Goal: Information Seeking & Learning: Check status

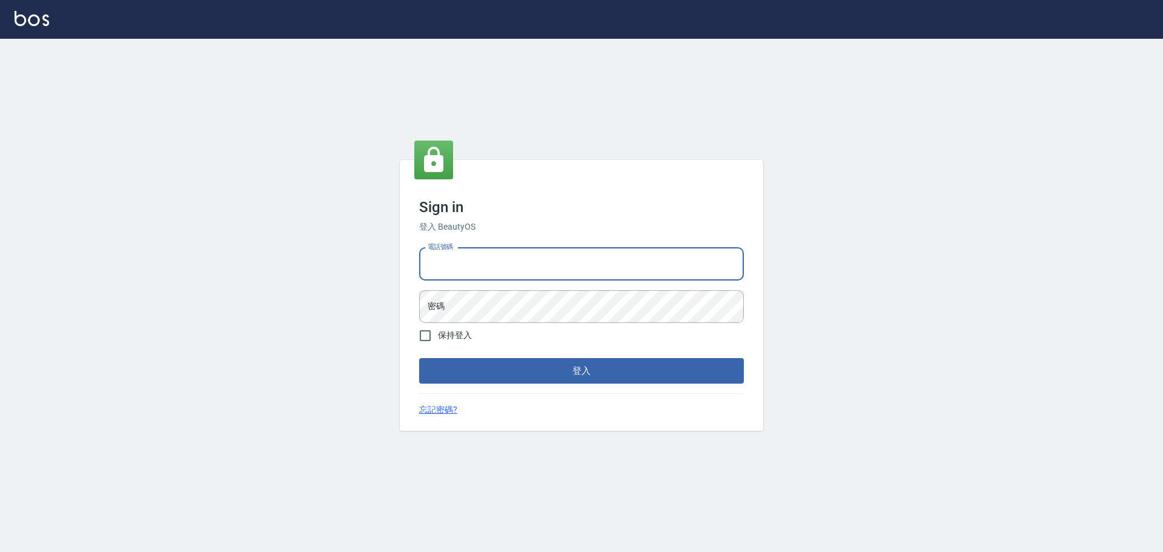
click at [554, 268] on input "電話號碼" at bounding box center [581, 264] width 325 height 33
type input "0989189977"
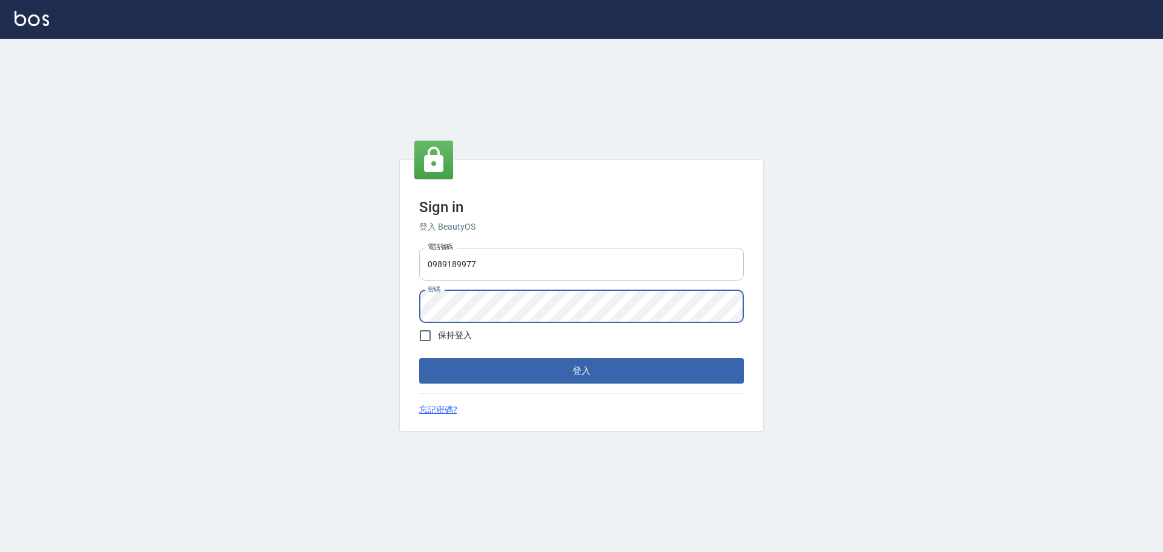
click at [419, 358] on button "登入" at bounding box center [581, 370] width 325 height 25
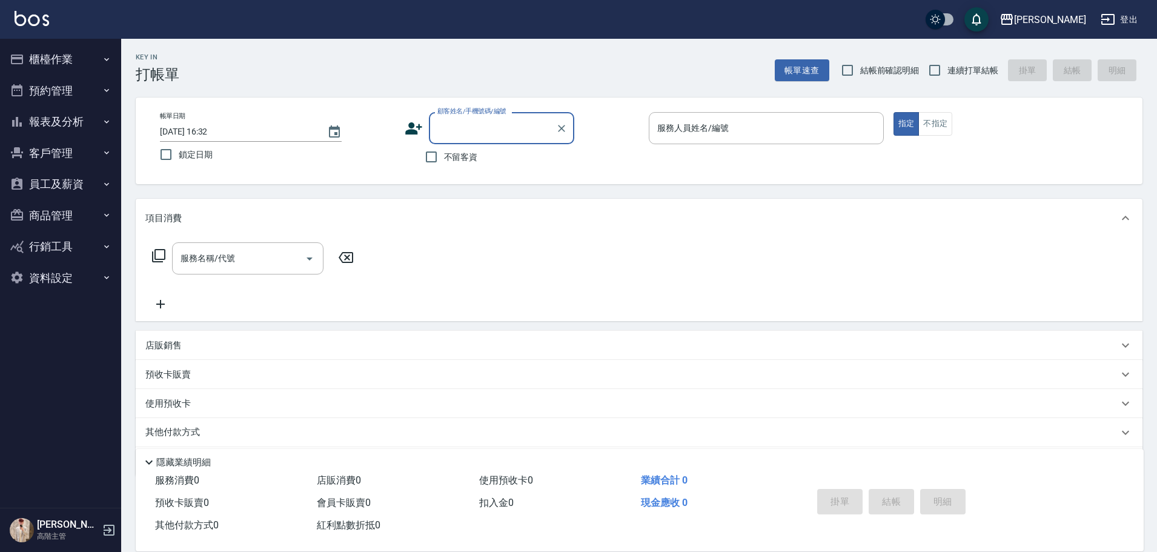
click at [479, 161] on div "不留客資" at bounding box center [490, 156] width 170 height 25
click at [468, 152] on span "不留客資" at bounding box center [461, 157] width 34 height 13
click at [444, 152] on input "不留客資" at bounding box center [431, 156] width 25 height 25
checkbox input "true"
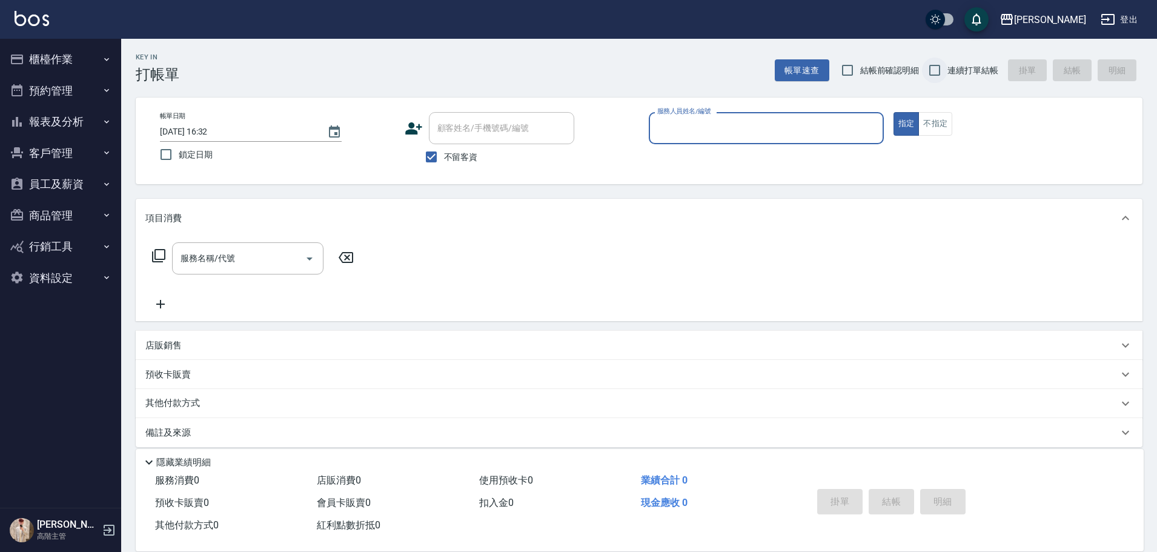
click at [946, 82] on input "連續打單結帳" at bounding box center [934, 70] width 25 height 25
checkbox input "true"
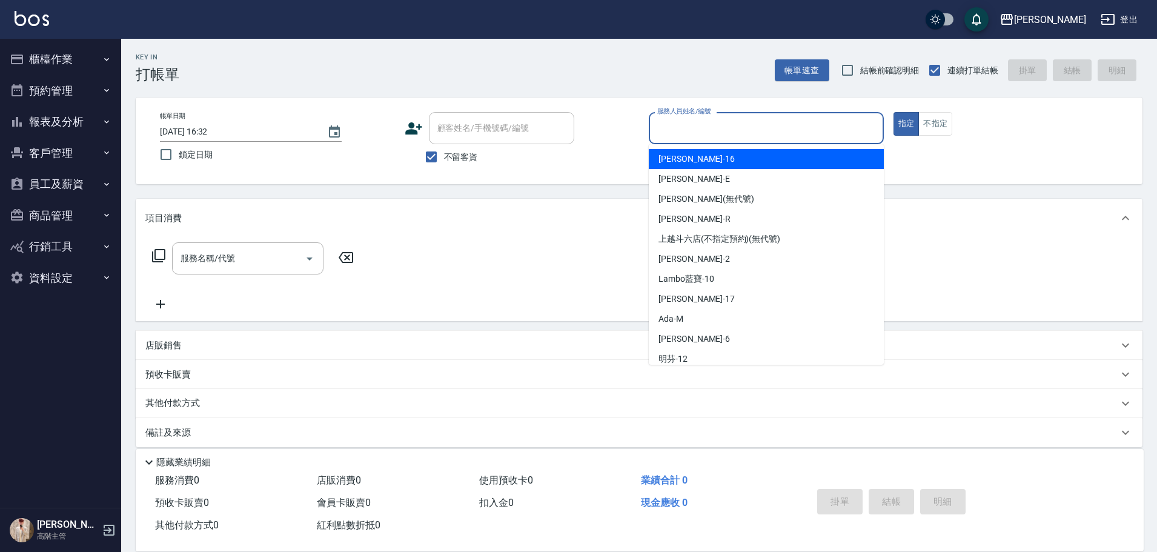
click at [779, 123] on input "服務人員姓名/編號" at bounding box center [766, 128] width 224 height 21
type input "[PERSON_NAME]"
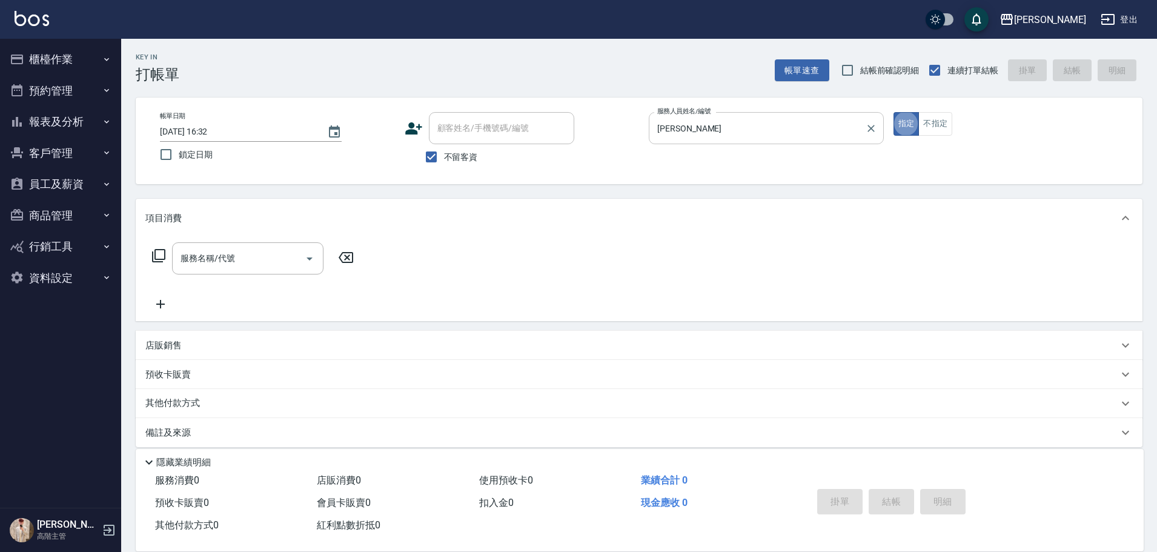
type button "true"
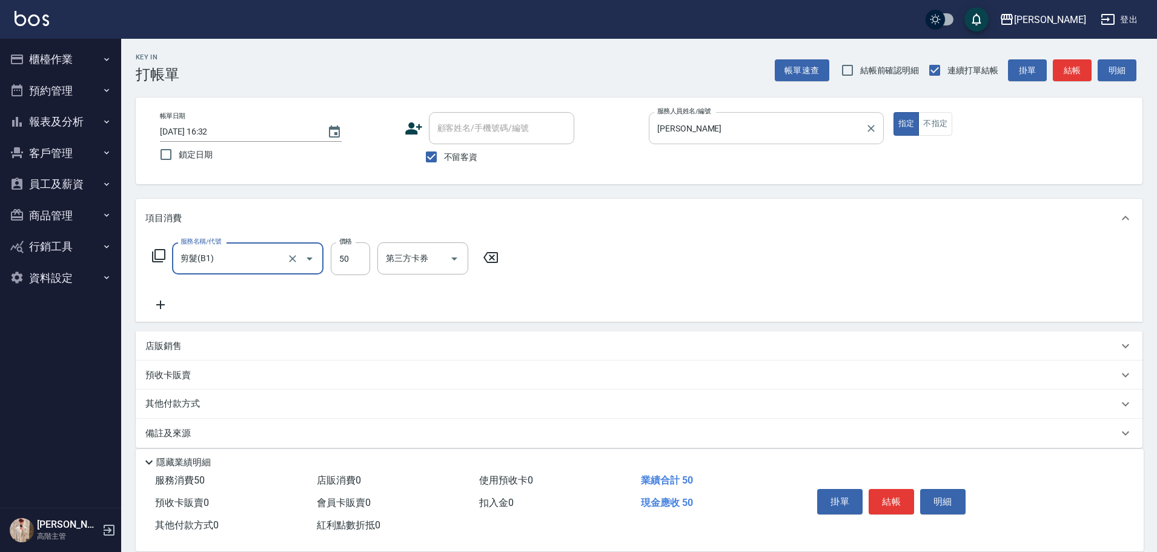
type input "剪髮(B1)"
type input "320"
click at [879, 489] on button "結帳" at bounding box center [891, 501] width 45 height 25
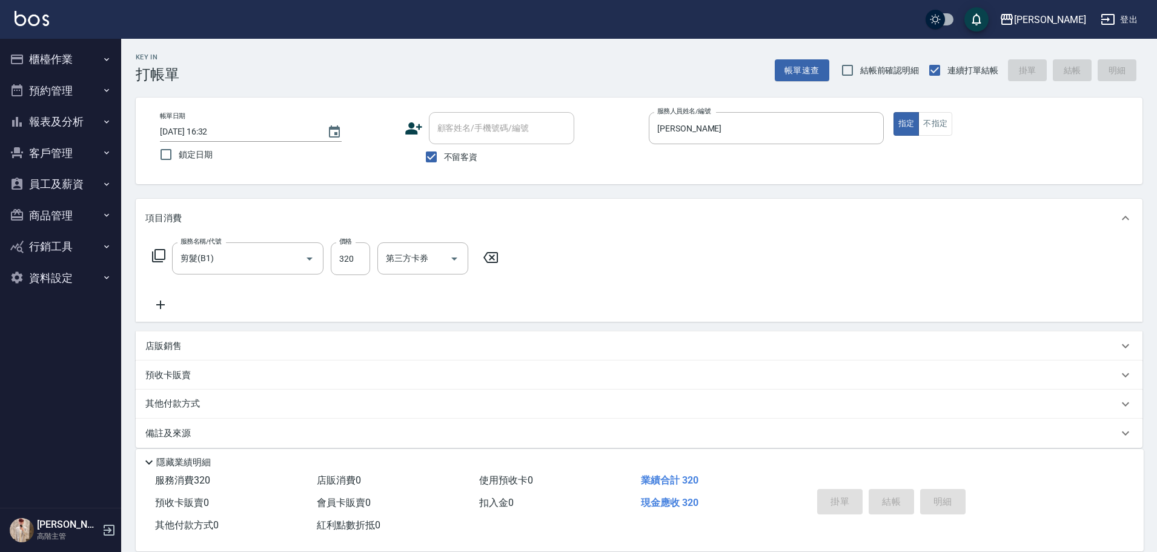
type input "[DATE] 16:33"
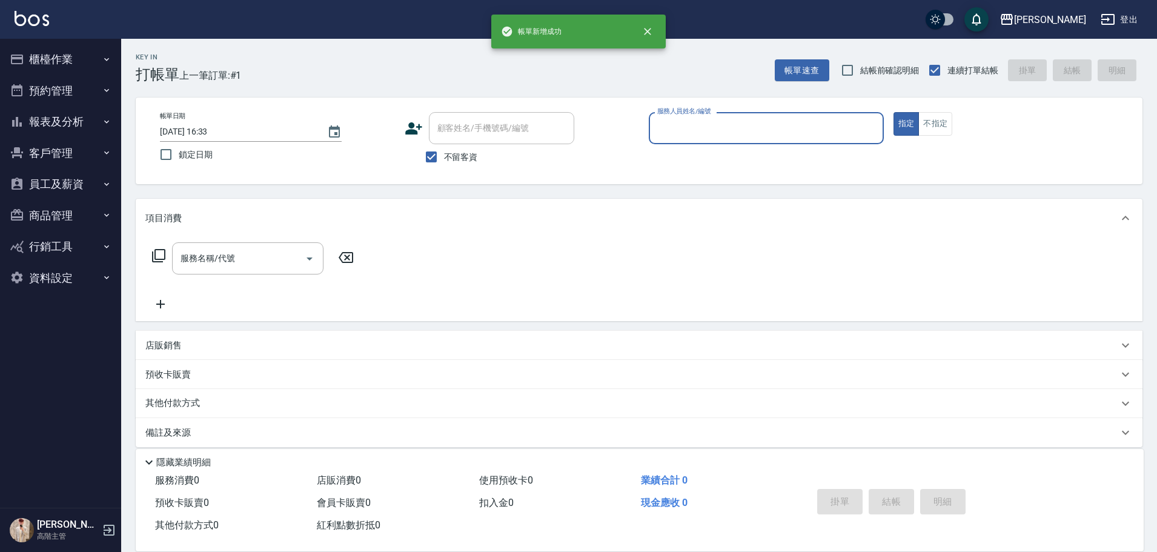
click at [766, 140] on div "服務人員姓名/編號" at bounding box center [766, 128] width 235 height 32
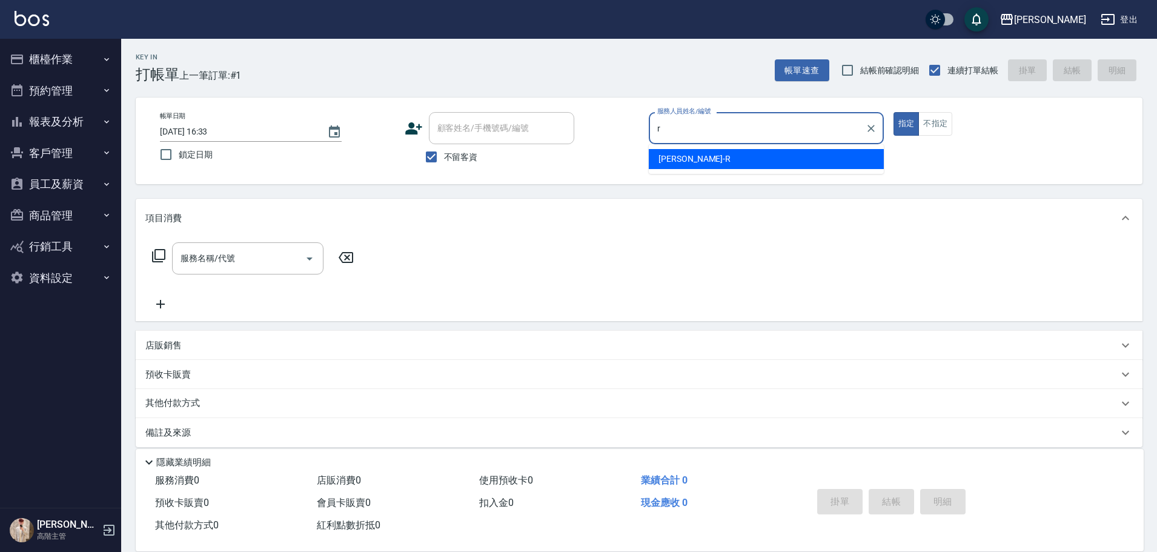
type input "[PERSON_NAME]"
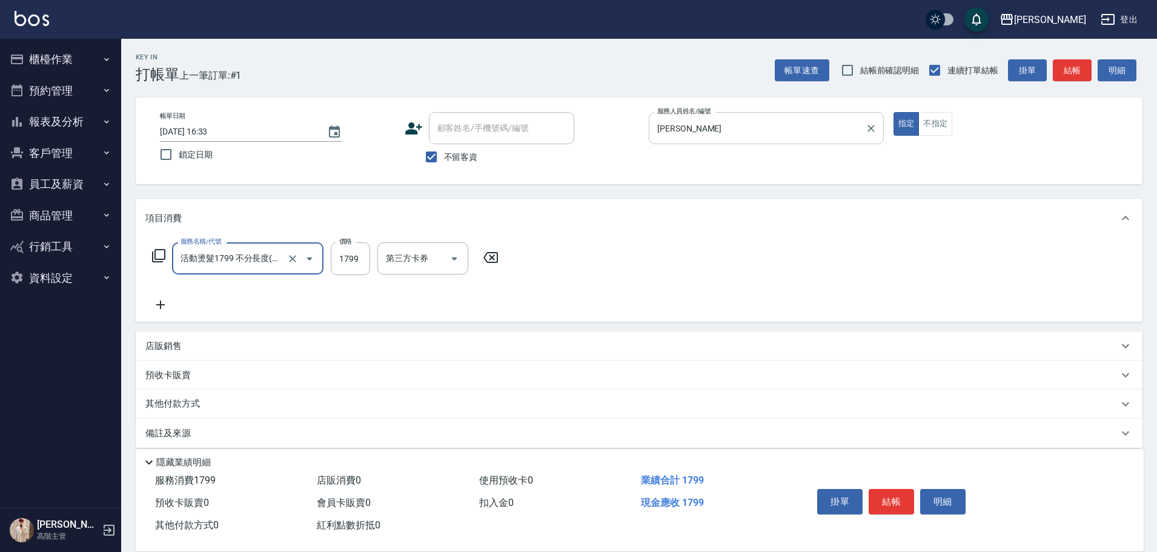
type input "活動燙髮1799 不分長度"
type input "2000"
type input "萱芸-32"
type input "[PERSON_NAME]"
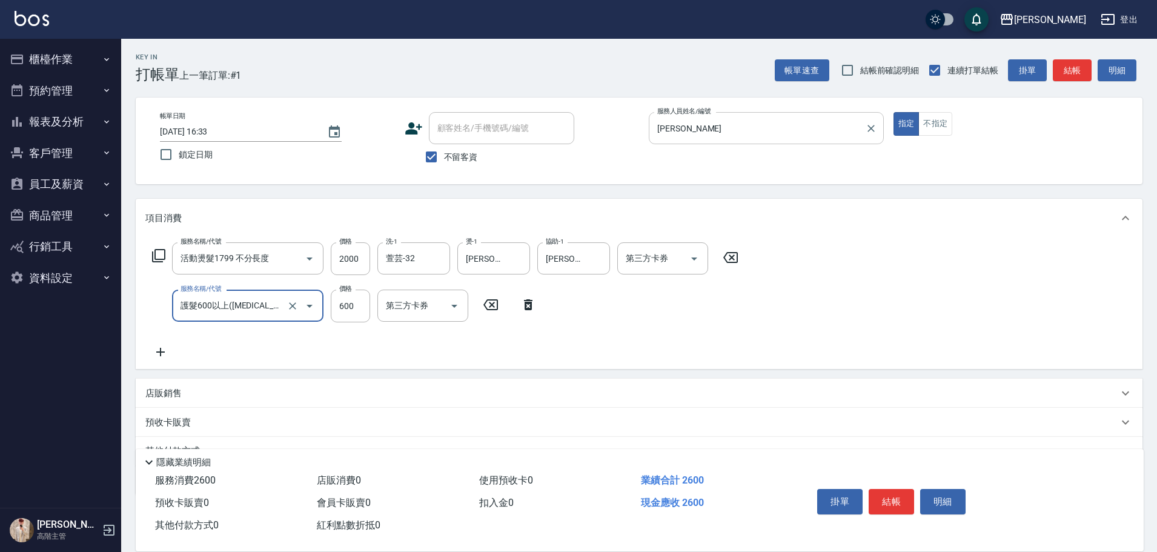
type input "護髮600以上([MEDICAL_DATA])"
type input "800"
type input "萱芸-32"
click at [885, 504] on button "結帳" at bounding box center [891, 501] width 45 height 25
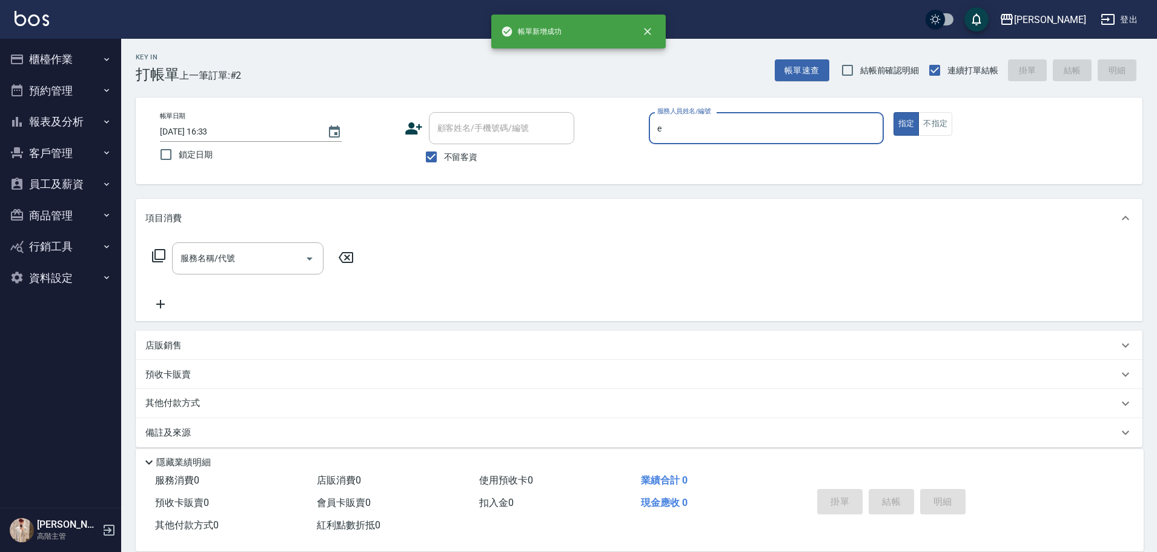
type input "[PERSON_NAME]"
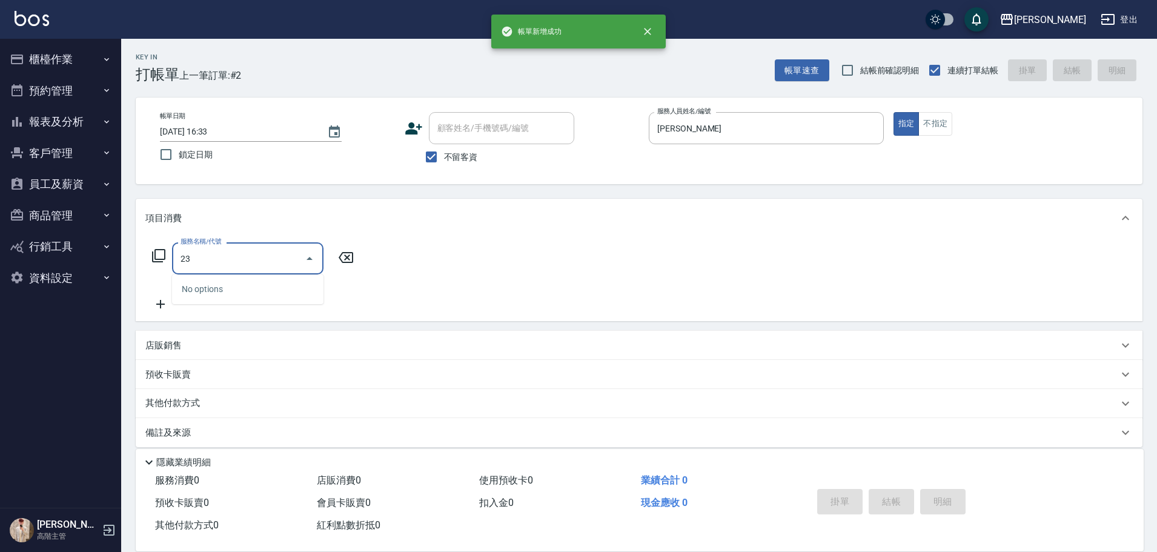
type input "2"
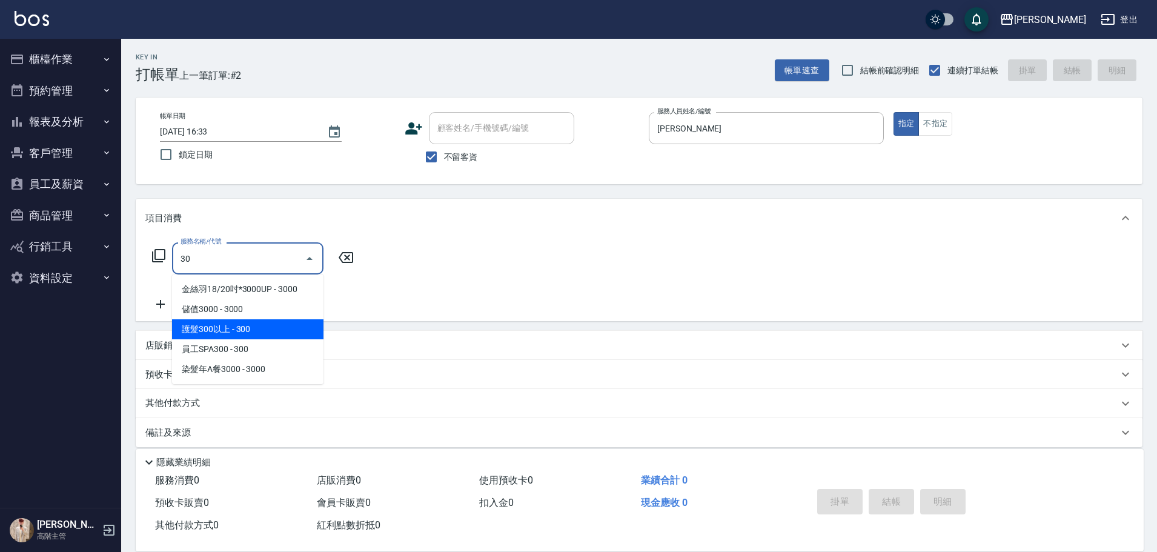
type input "3"
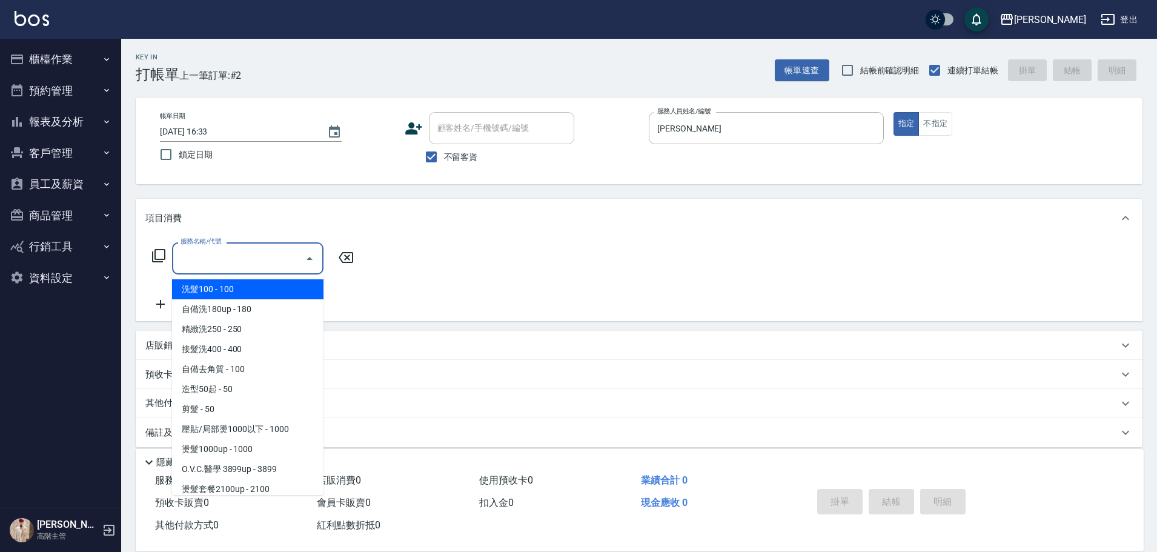
type input "ㄍ"
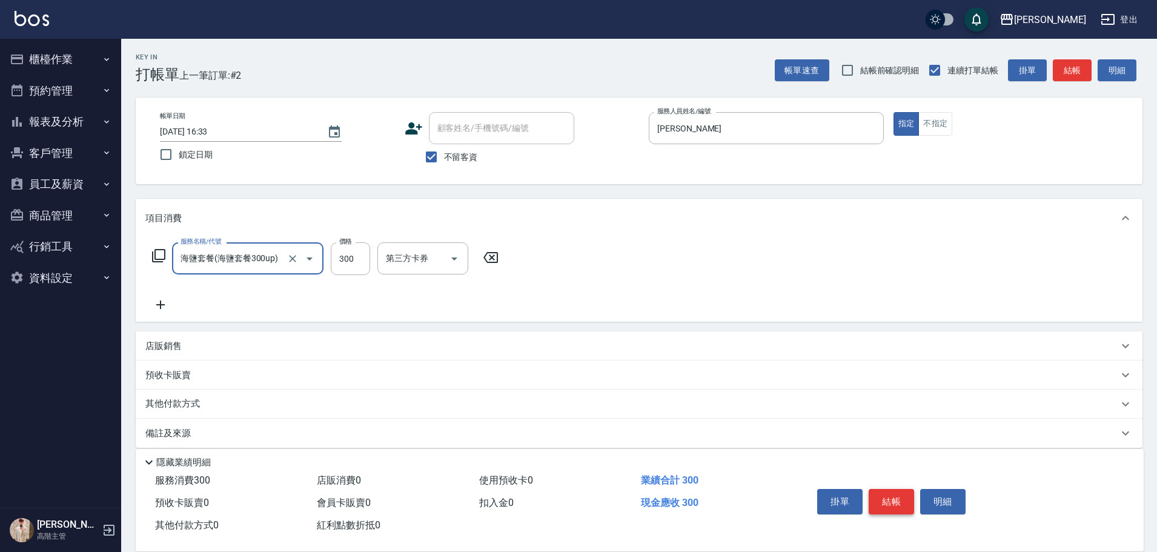
type input "海鹽套餐(海鹽套餐300up)"
type input "萱芸-32"
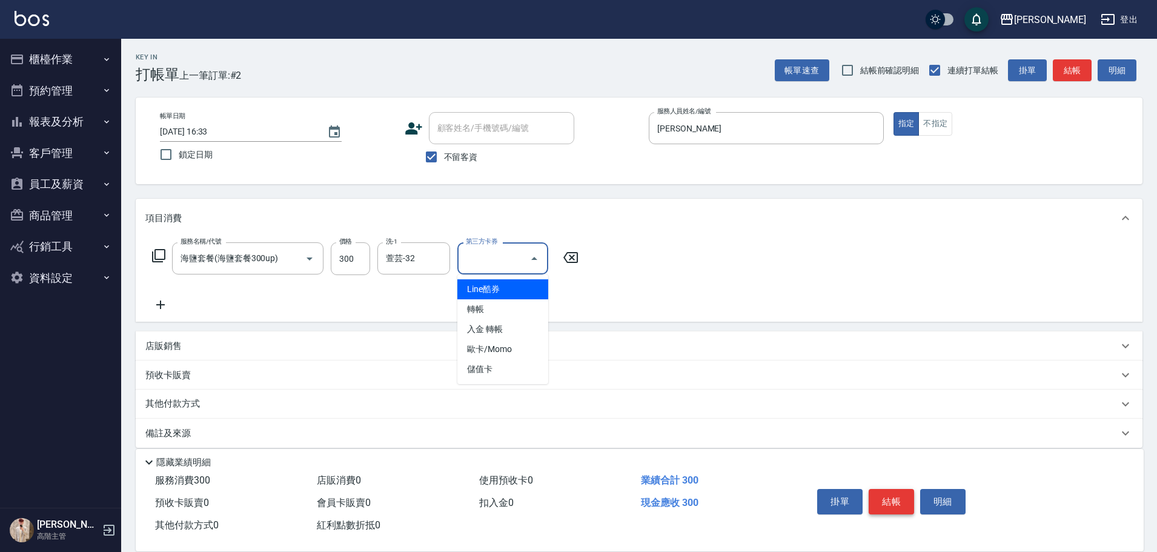
type input "儲值卡"
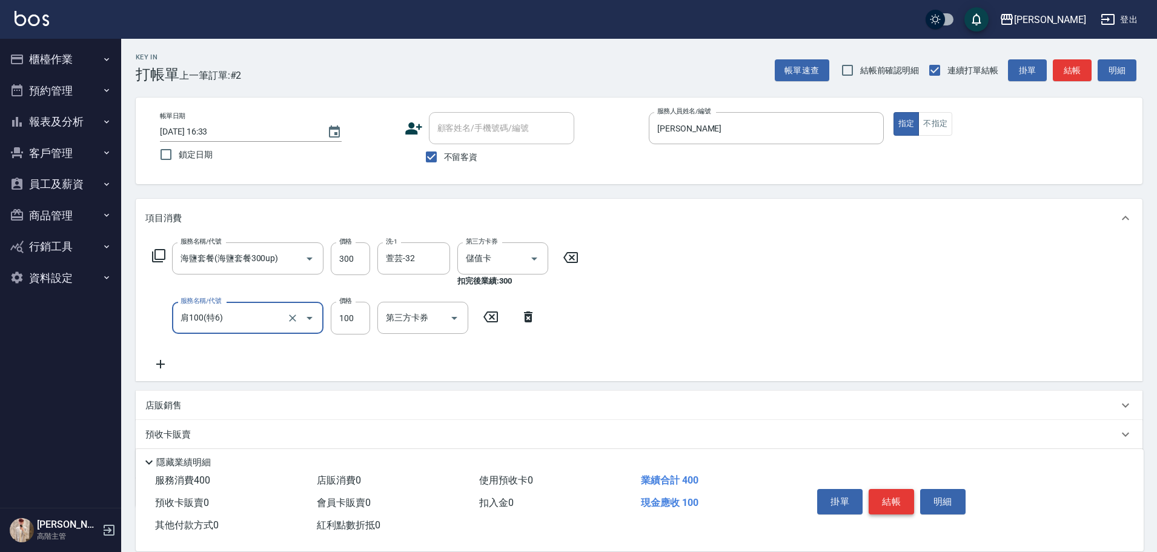
type input "肩100(特6)"
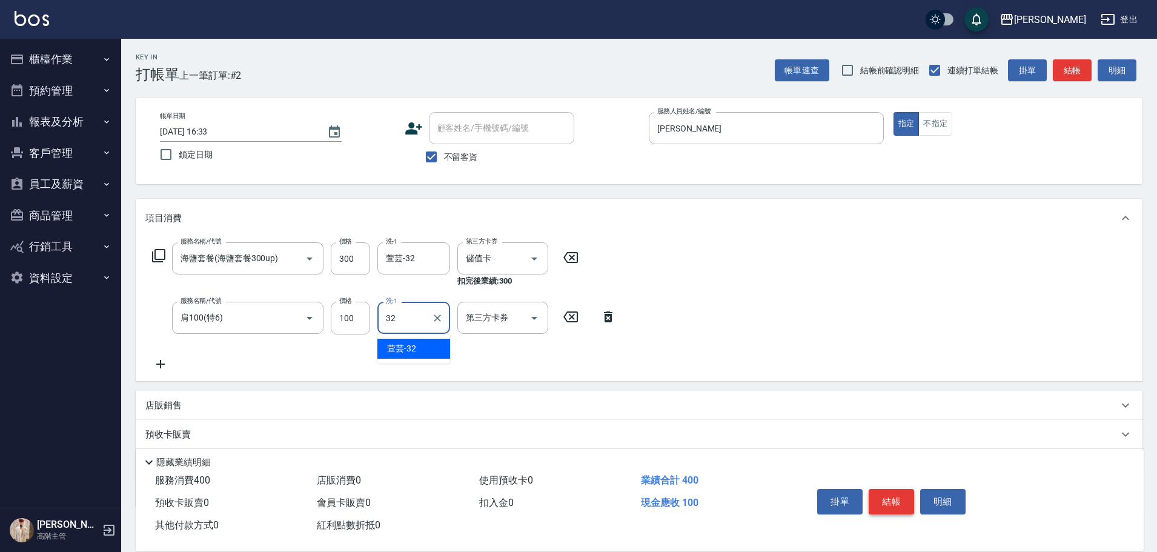
type input "萱芸-32"
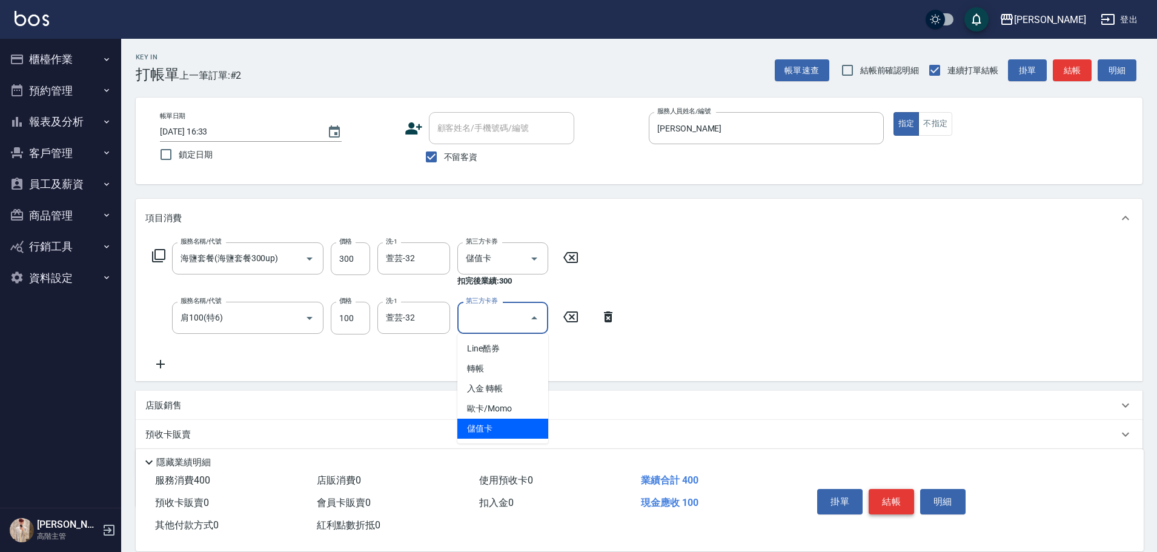
type input "儲值卡"
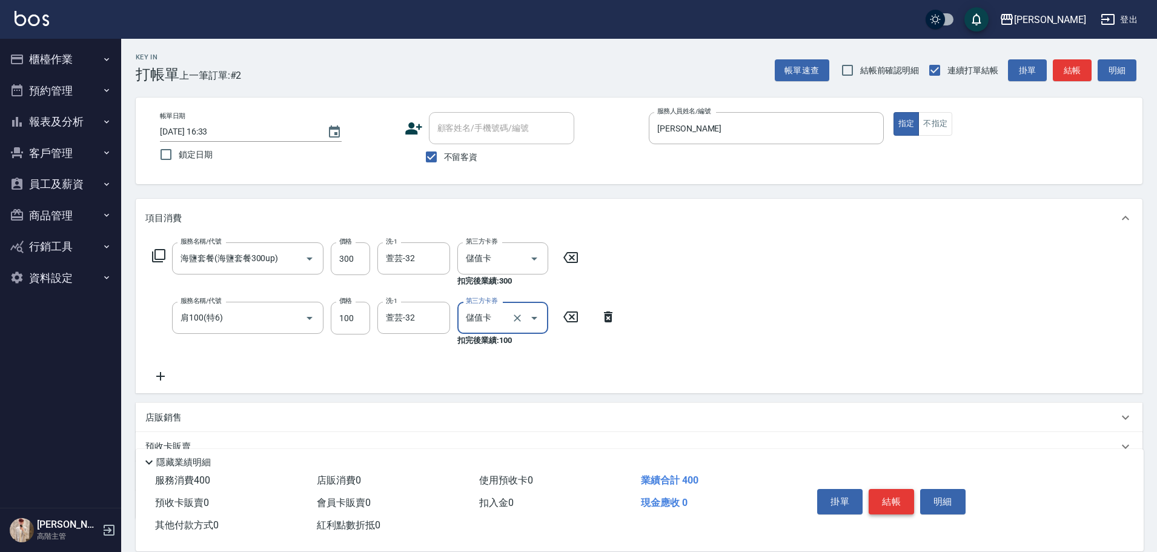
click at [885, 504] on button "結帳" at bounding box center [891, 501] width 45 height 25
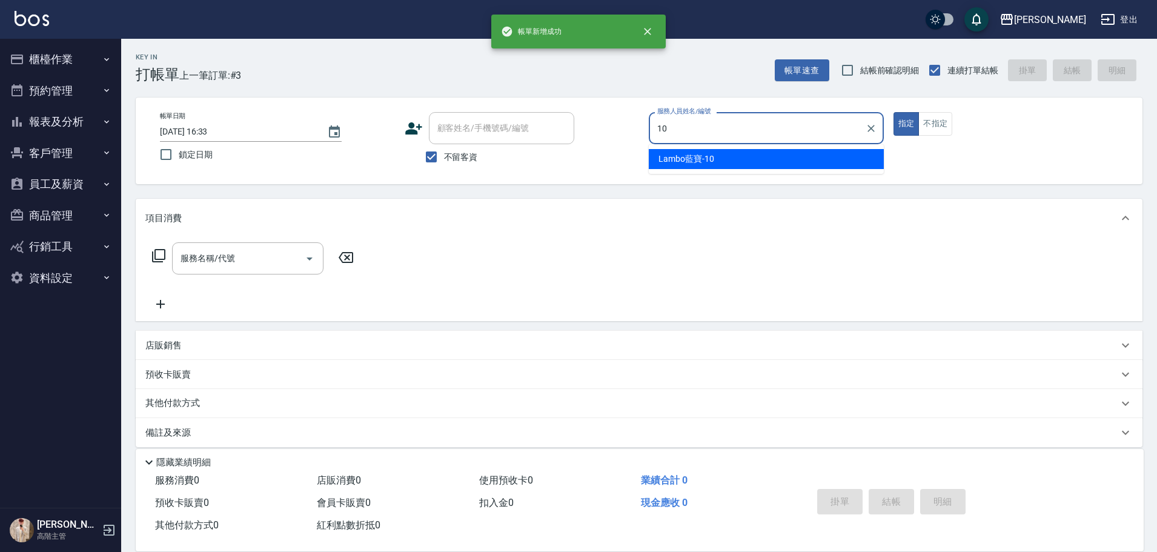
type input "Lambo藍寶-10"
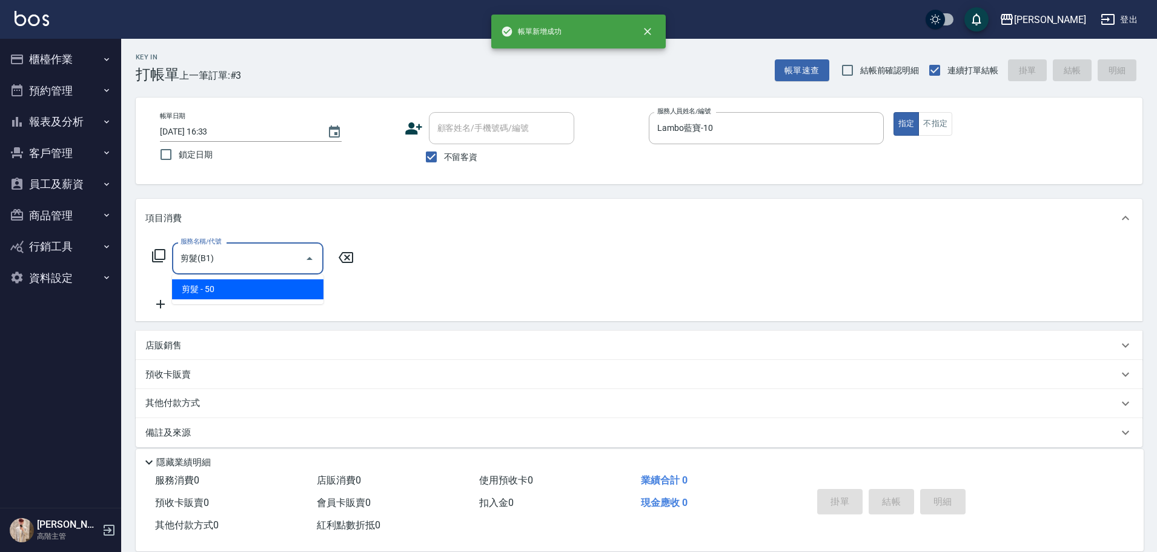
type input "剪髮(B1)"
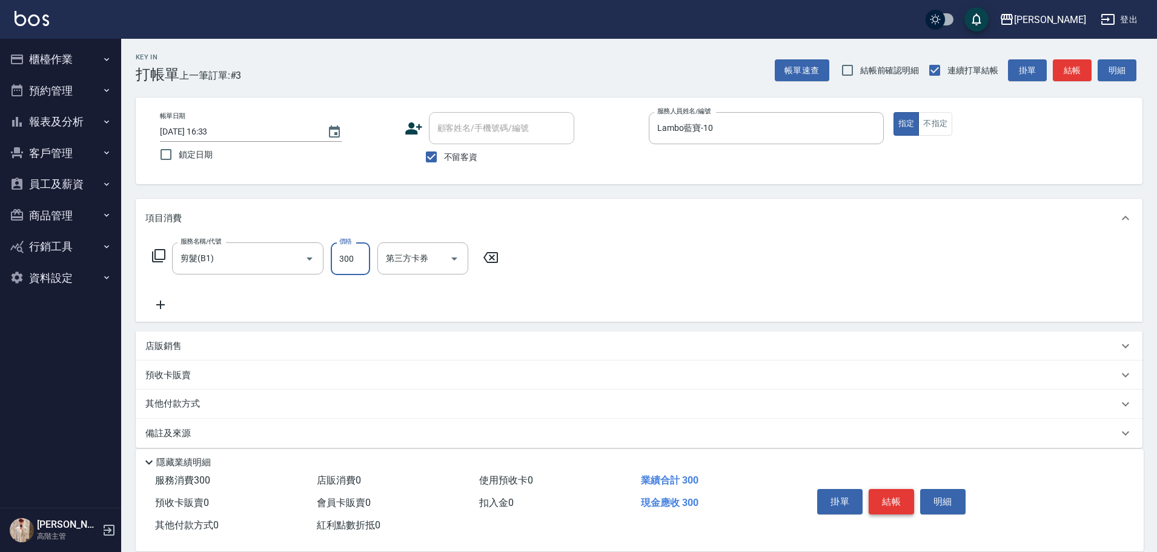
type input "300"
click at [886, 503] on button "結帳" at bounding box center [891, 501] width 45 height 25
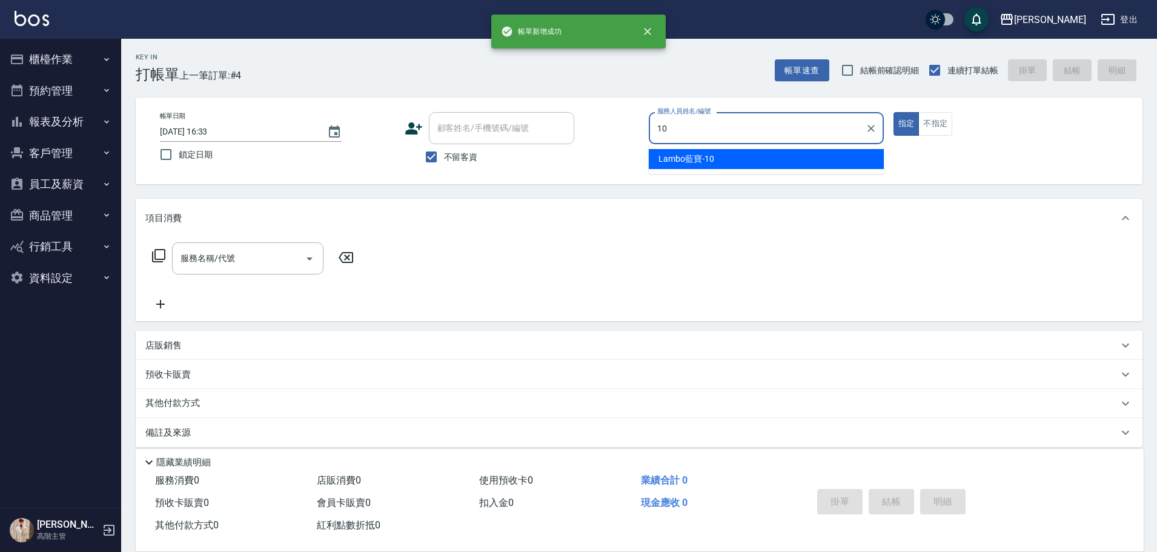
type input "Lambo藍寶-10"
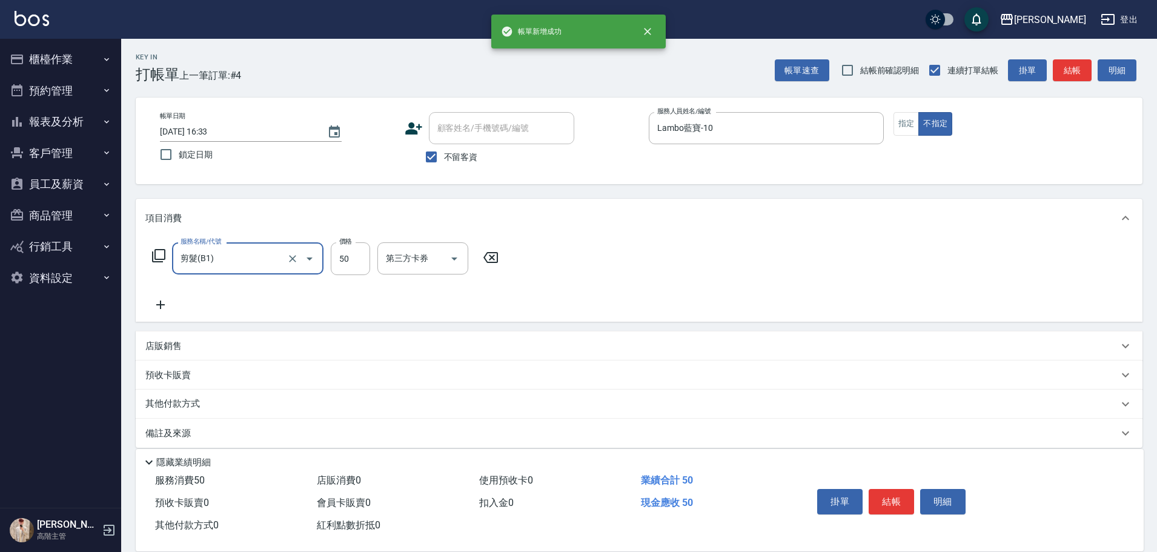
type input "剪髮(B1)"
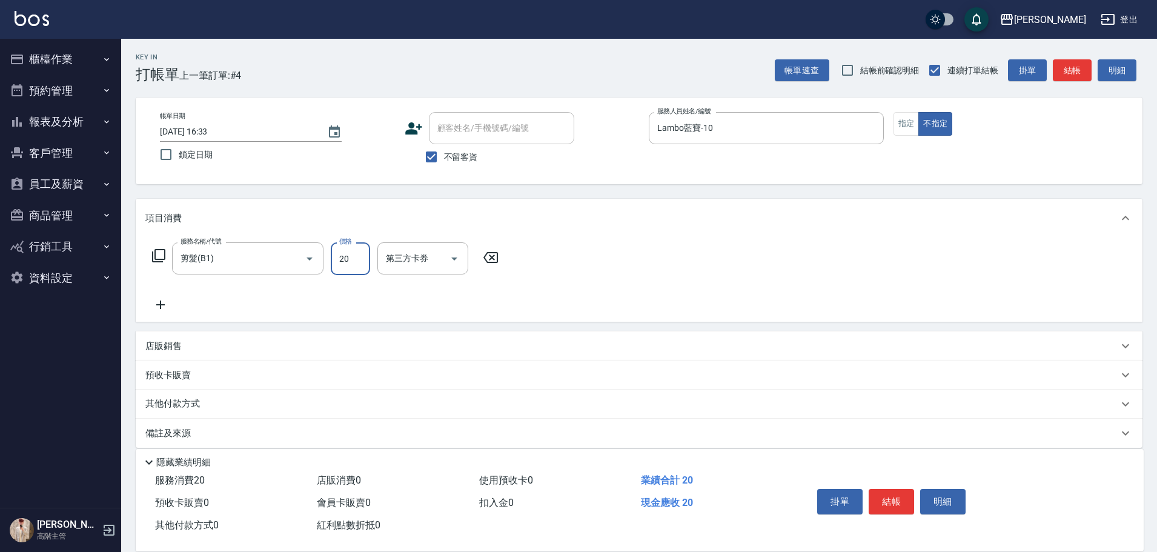
click at [350, 256] on input "20" at bounding box center [350, 258] width 39 height 33
type input "200"
click at [891, 491] on button "結帳" at bounding box center [891, 501] width 45 height 25
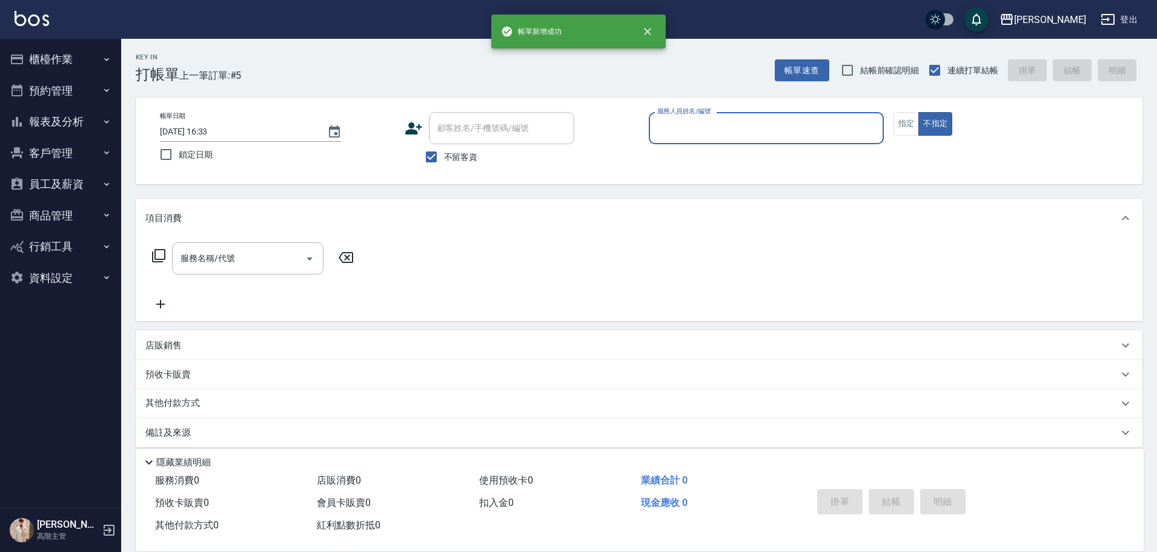
click at [686, 127] on input "服務人員姓名/編號" at bounding box center [766, 128] width 224 height 21
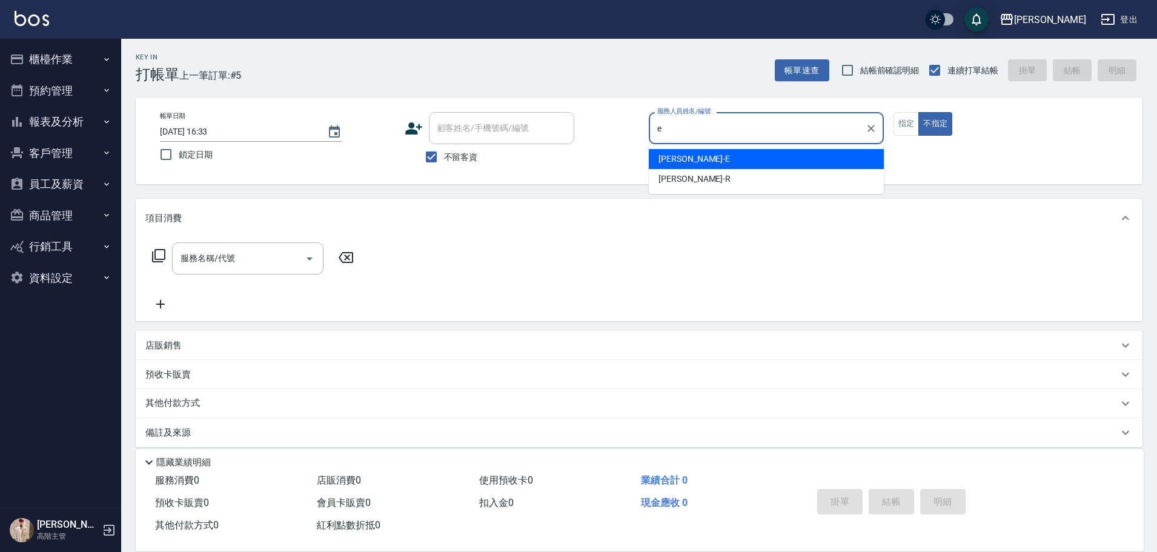
type input "e"
type button "false"
type input "[PERSON_NAME]"
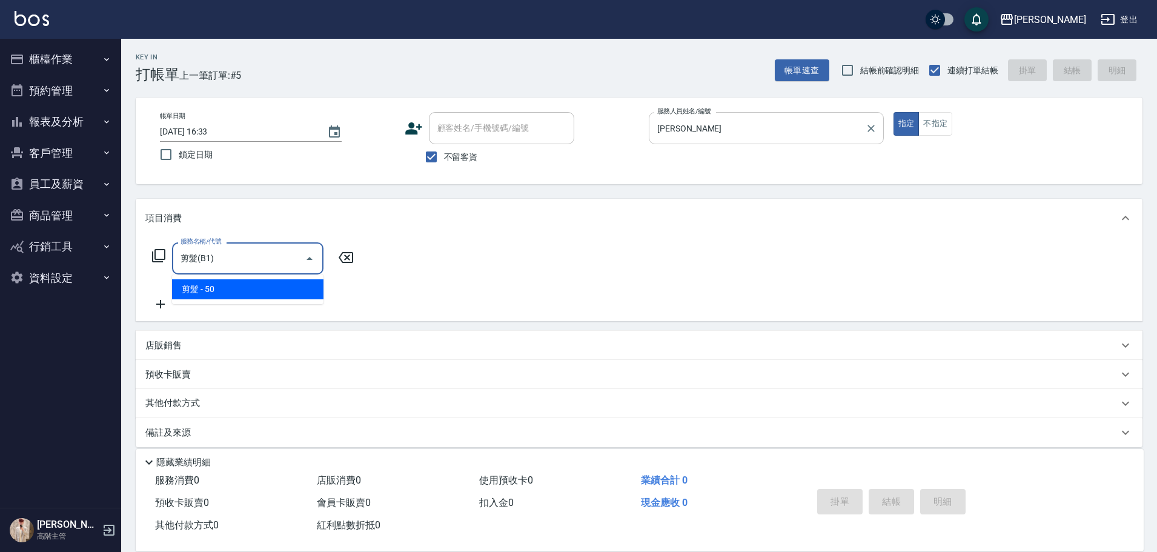
type input "剪髮(B1)"
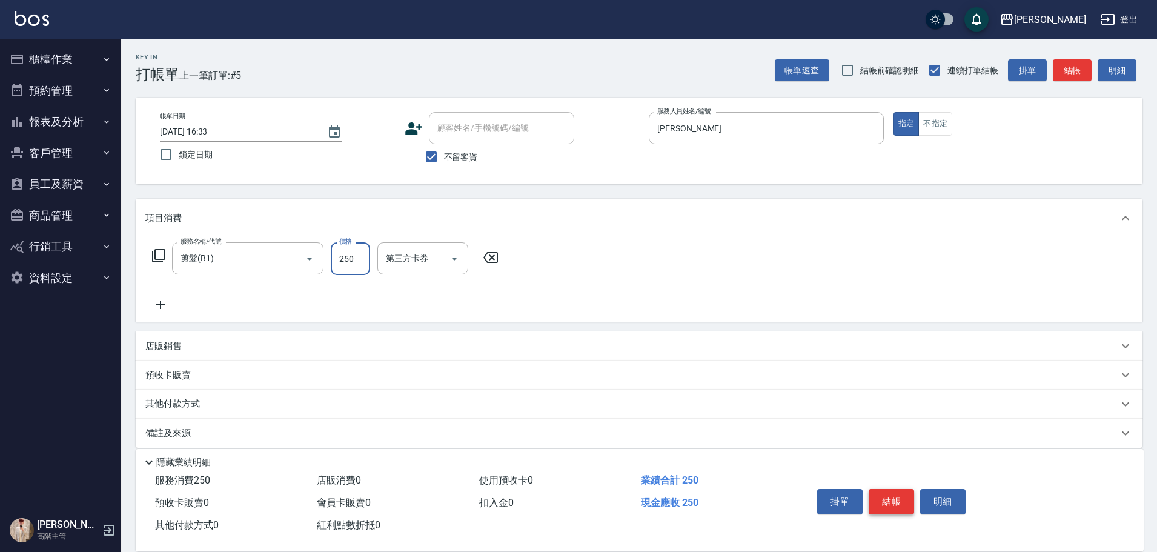
type input "250"
click at [885, 497] on button "結帳" at bounding box center [891, 501] width 45 height 25
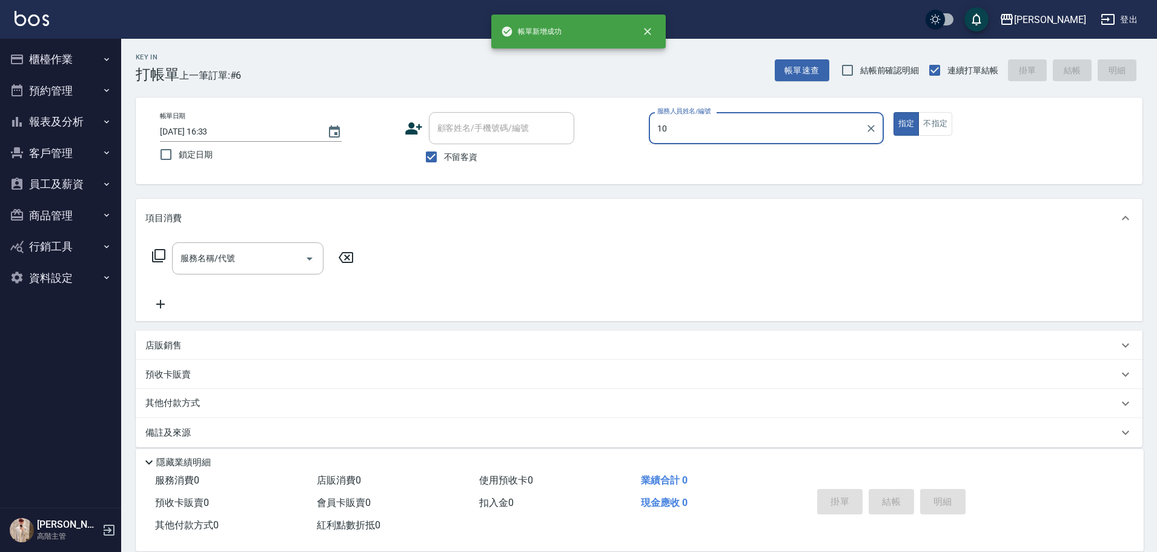
type input "Lambo藍寶-10"
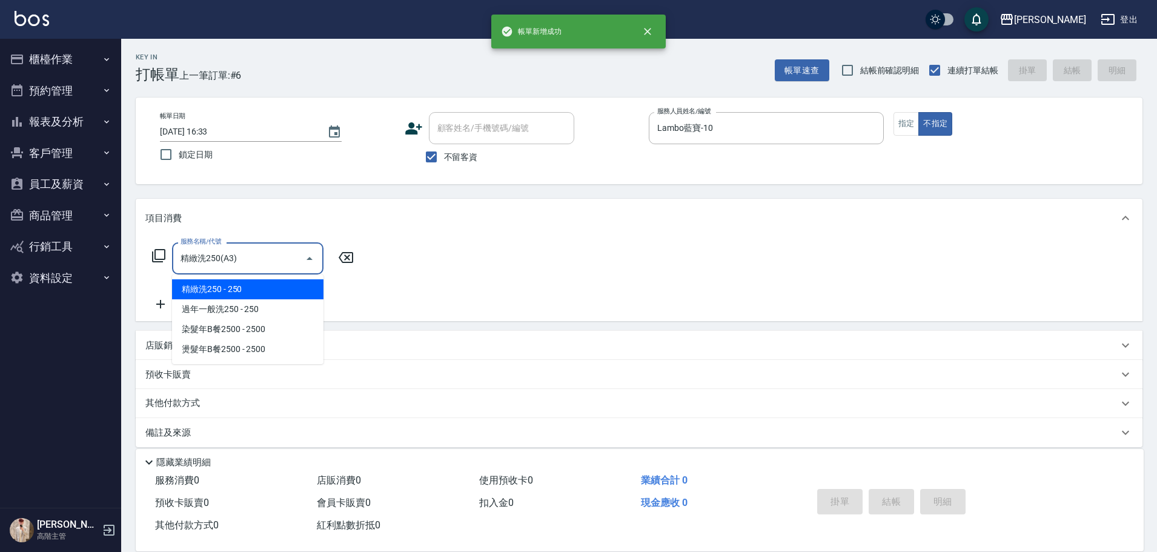
type input "精緻洗250(A3)"
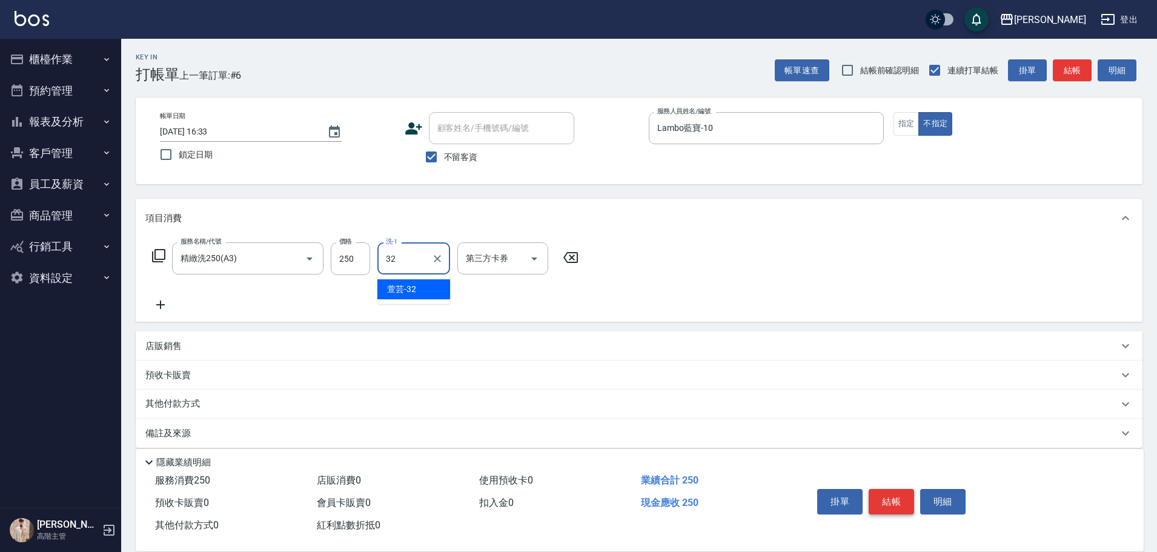
type input "萱芸-32"
click at [885, 497] on button "結帳" at bounding box center [891, 501] width 45 height 25
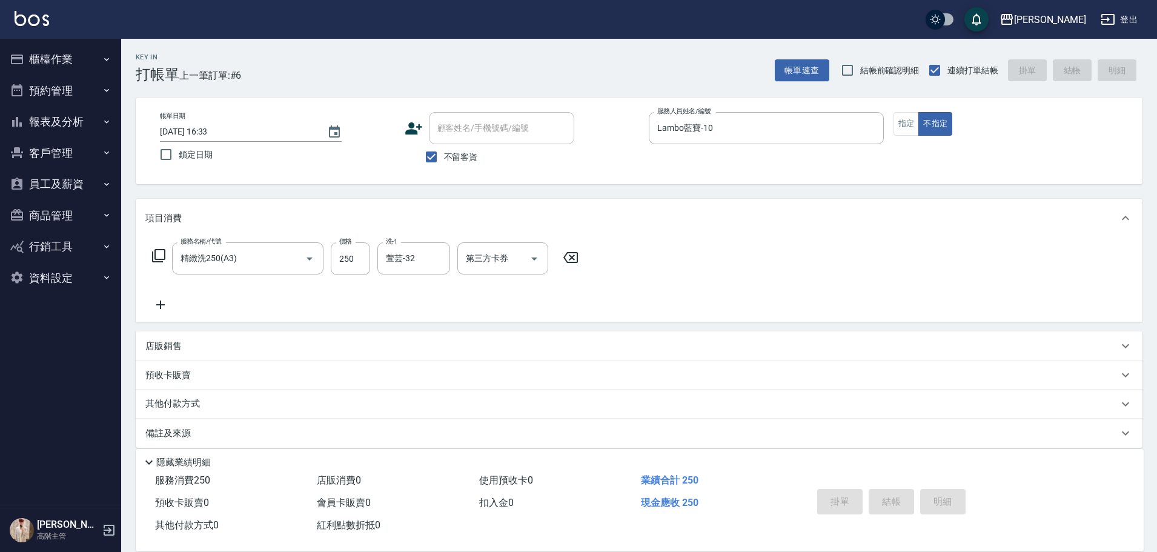
type input "[DATE] 16:34"
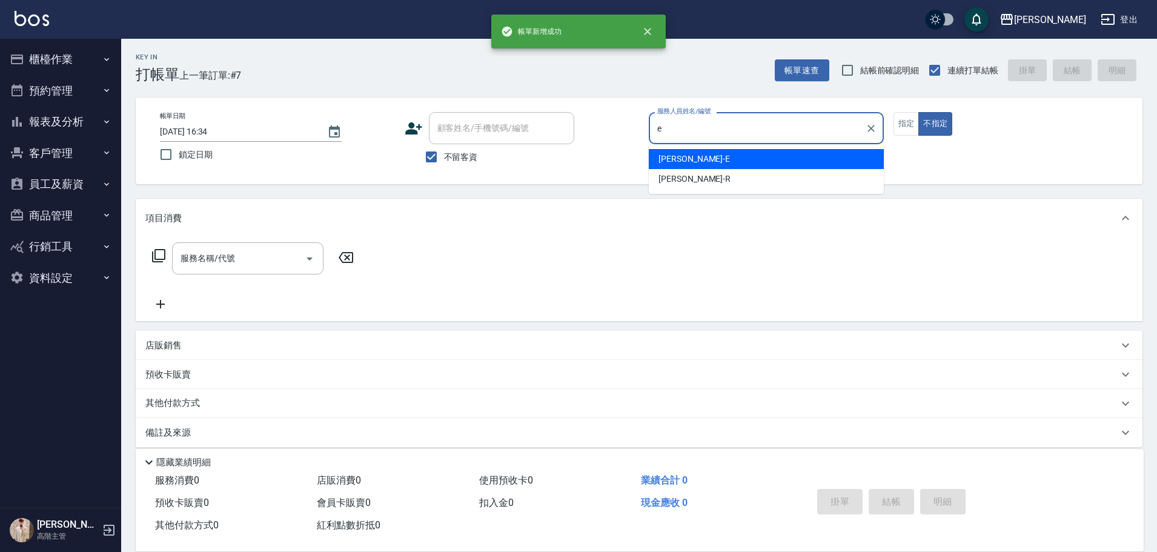
type input "[PERSON_NAME]"
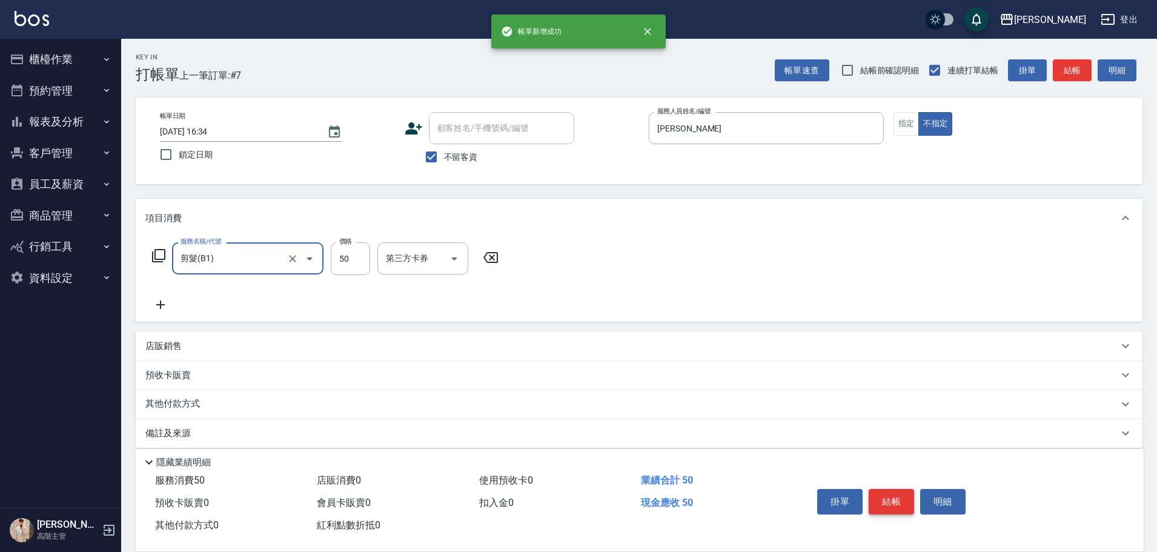
type input "剪髮(B1)"
type input "200"
click at [885, 497] on button "結帳" at bounding box center [891, 501] width 45 height 25
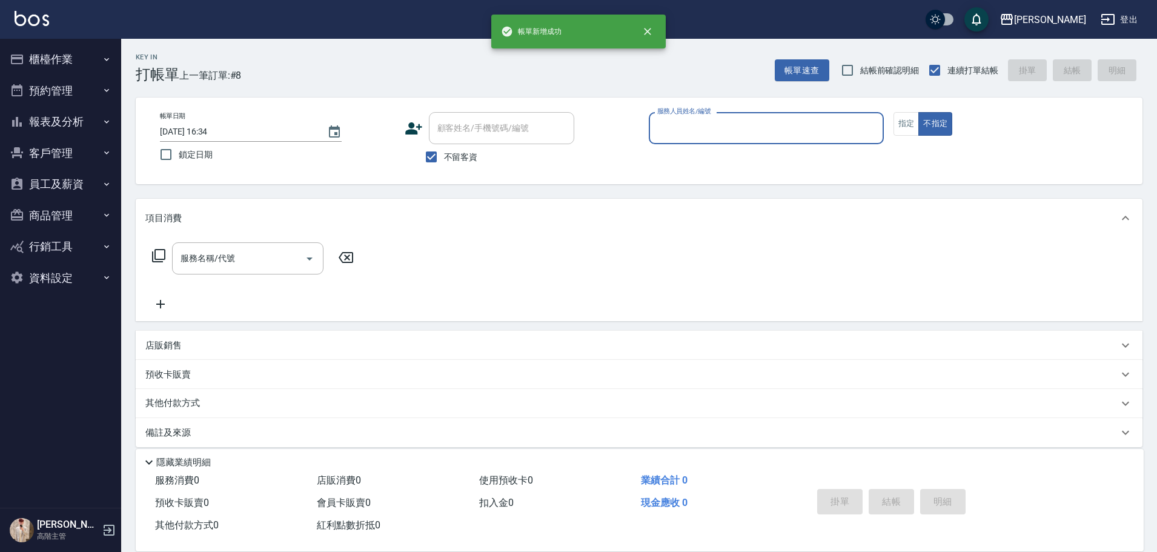
click at [80, 119] on button "報表及分析" at bounding box center [60, 122] width 111 height 32
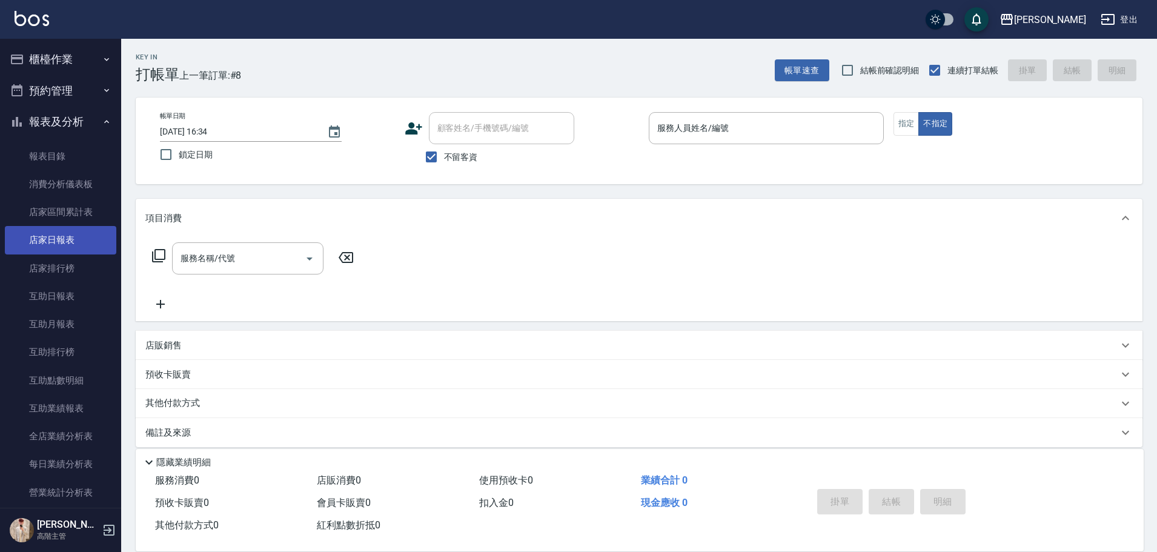
click at [87, 233] on link "店家日報表" at bounding box center [60, 240] width 111 height 28
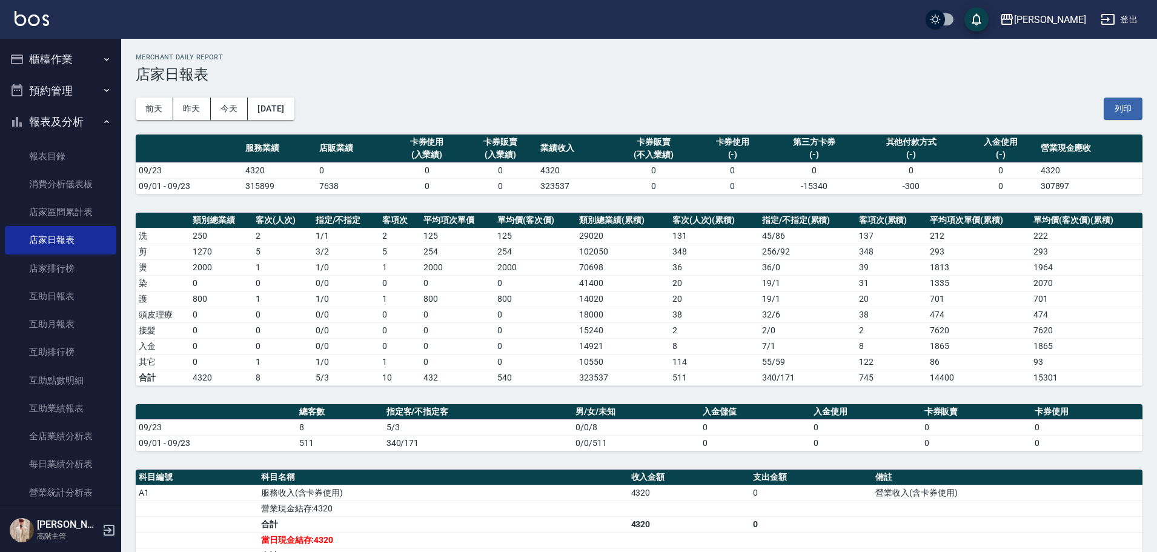
click at [479, 108] on div "[DATE] [DATE] [DATE] [DATE] 列印" at bounding box center [639, 108] width 1007 height 51
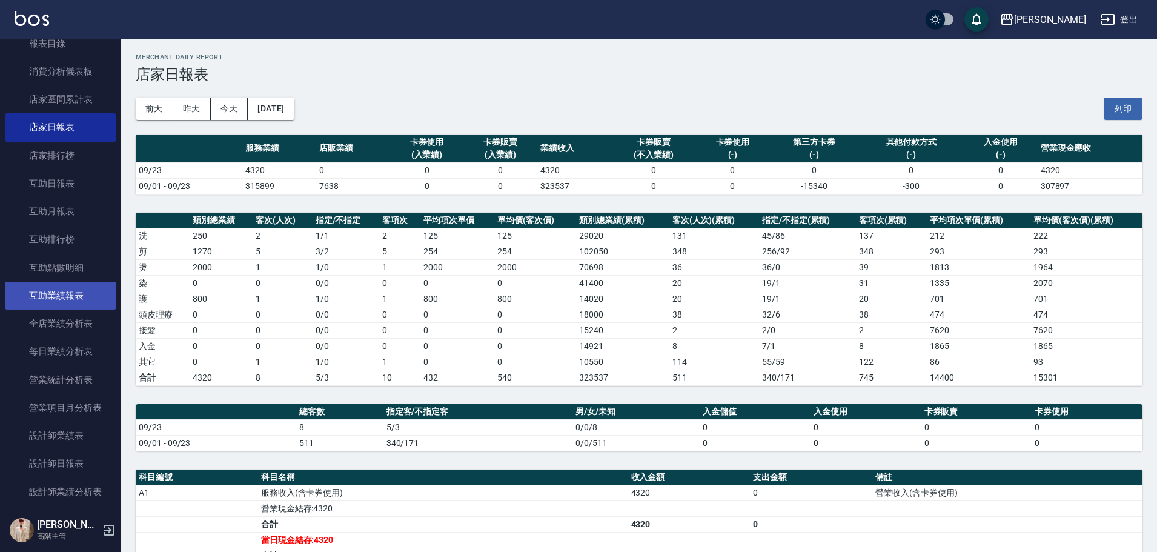
scroll to position [121, 0]
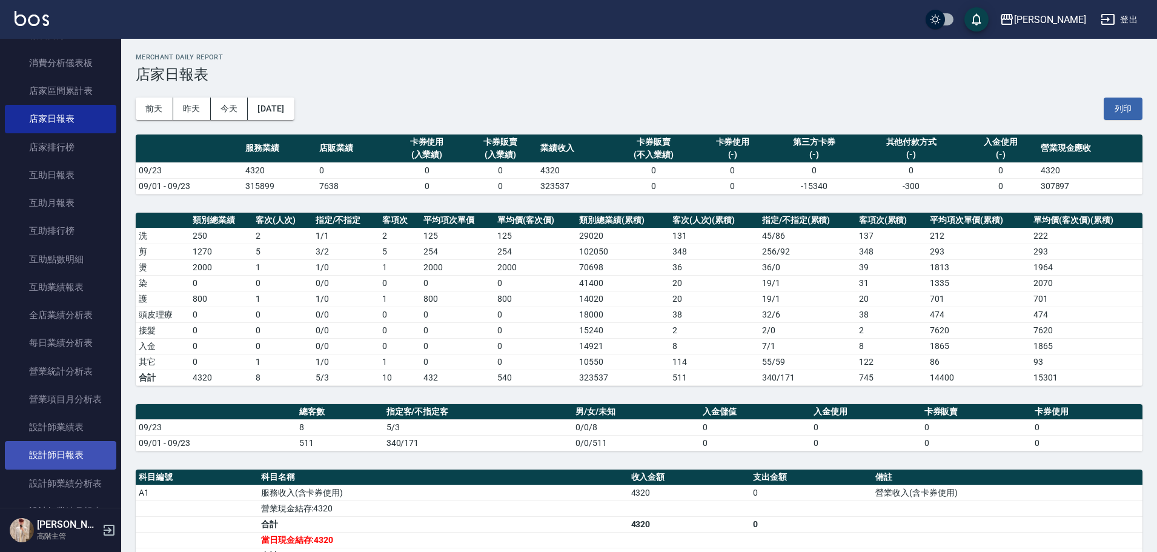
click at [91, 448] on link "設計師日報表" at bounding box center [60, 455] width 111 height 28
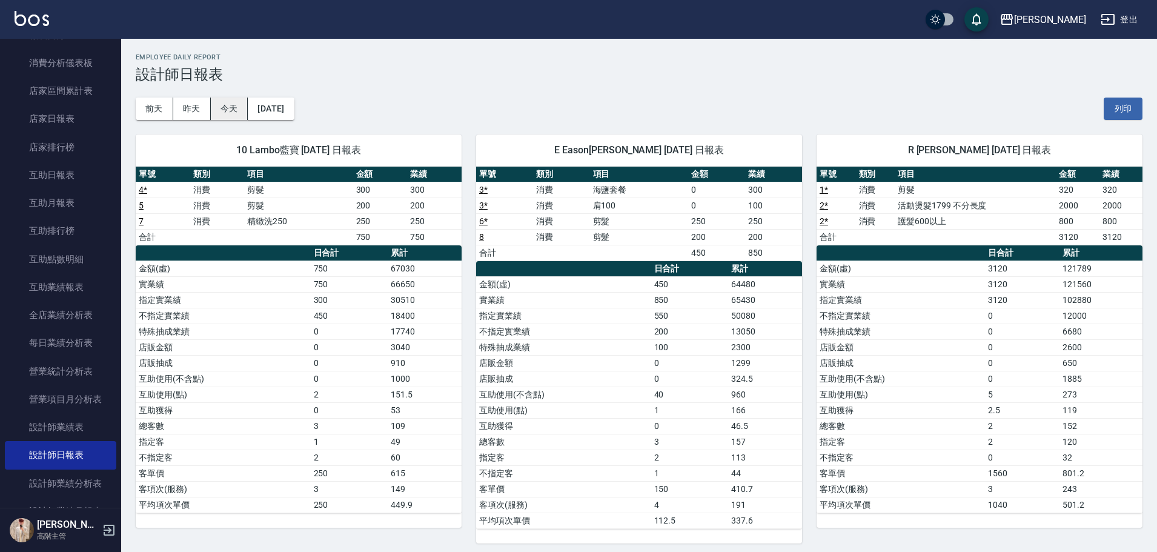
click at [234, 110] on button "今天" at bounding box center [230, 109] width 38 height 22
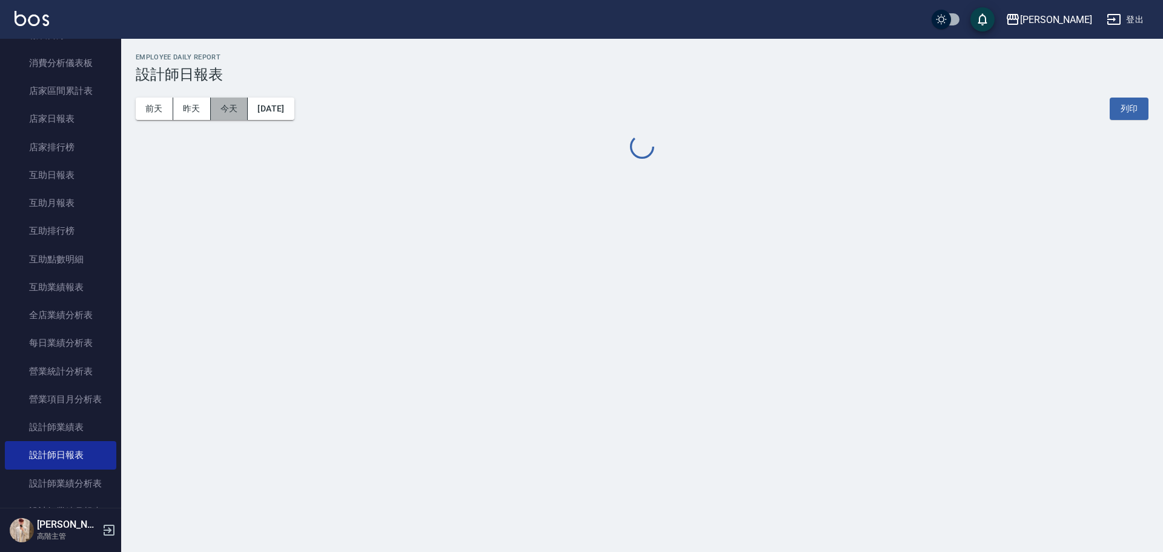
click at [234, 110] on button "今天" at bounding box center [230, 109] width 38 height 22
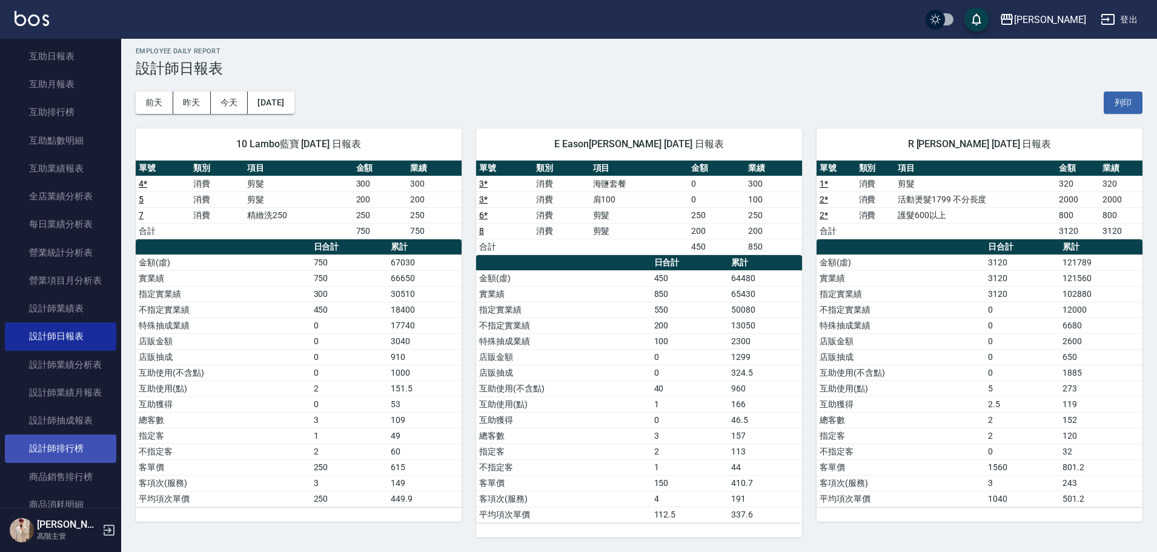
scroll to position [242, 0]
click at [91, 440] on link "設計師排行榜" at bounding box center [60, 446] width 111 height 28
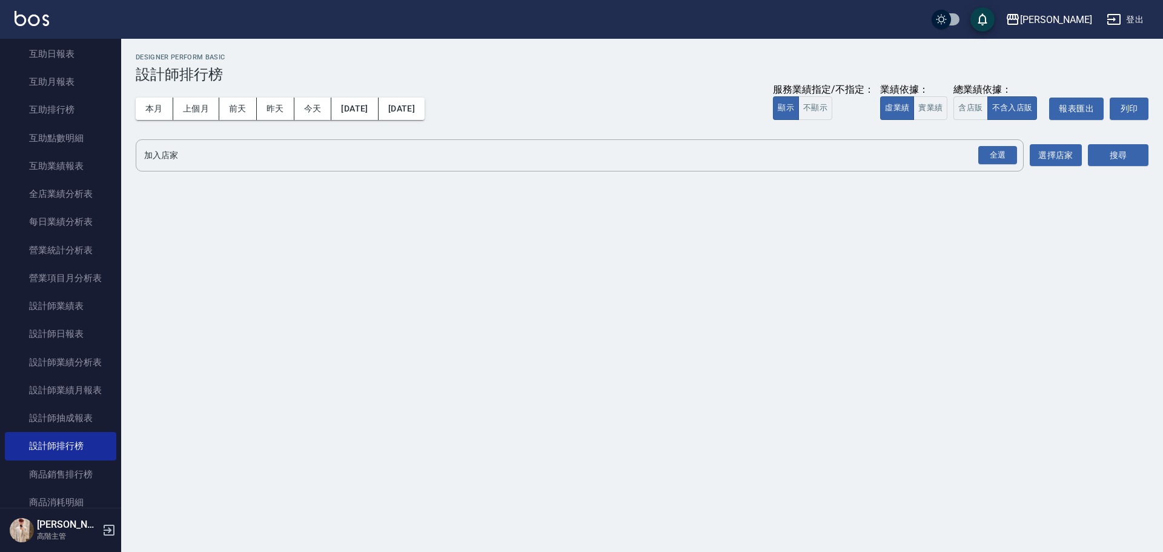
drag, startPoint x: 154, startPoint y: 107, endPoint x: 726, endPoint y: 135, distance: 572.6
click at [157, 107] on button "本月" at bounding box center [155, 109] width 38 height 22
click at [940, 112] on button "實業績" at bounding box center [931, 108] width 34 height 24
click at [1003, 156] on div "全選" at bounding box center [997, 155] width 39 height 19
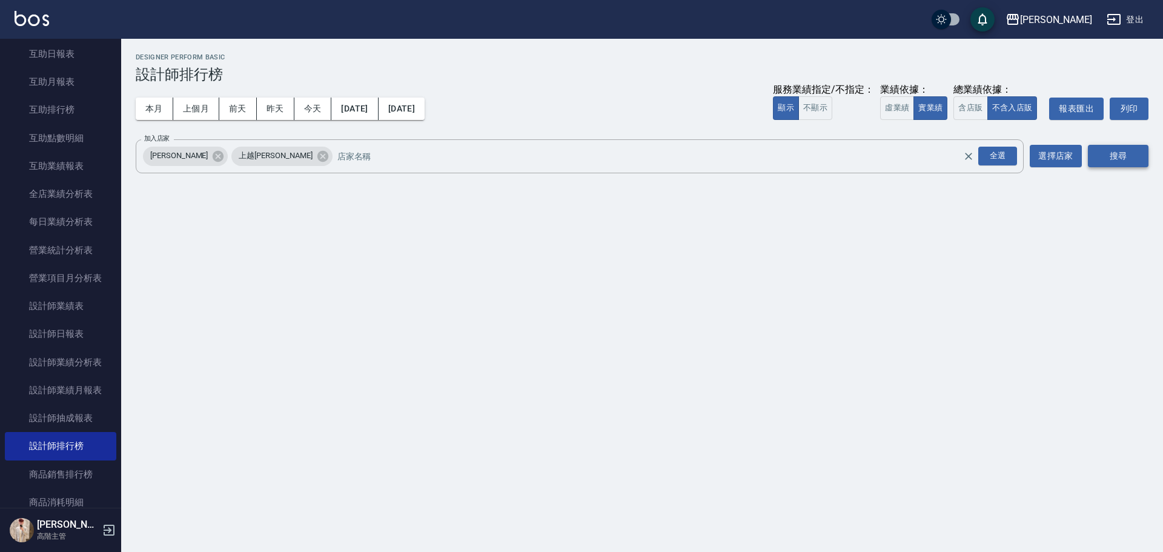
click at [1126, 157] on button "搜尋" at bounding box center [1118, 156] width 61 height 22
click at [1127, 156] on button "搜尋" at bounding box center [1118, 156] width 61 height 22
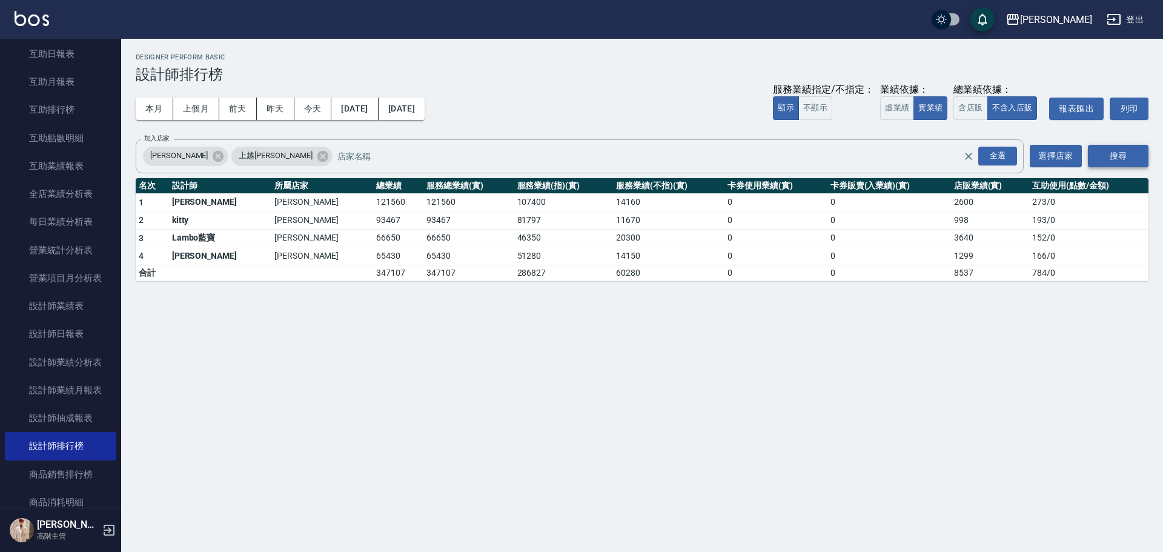
click at [1127, 156] on button "搜尋" at bounding box center [1118, 156] width 61 height 22
